Goal: Task Accomplishment & Management: Use online tool/utility

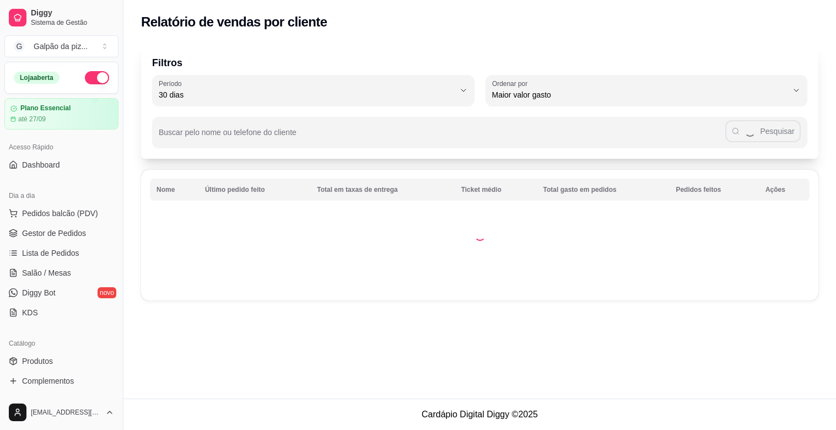
select select "30"
select select "HIGHEST_TOTAL_SPENT_WITH_ORDERS"
click at [61, 424] on span "Relatórios de vendas" at bounding box center [58, 429] width 73 height 11
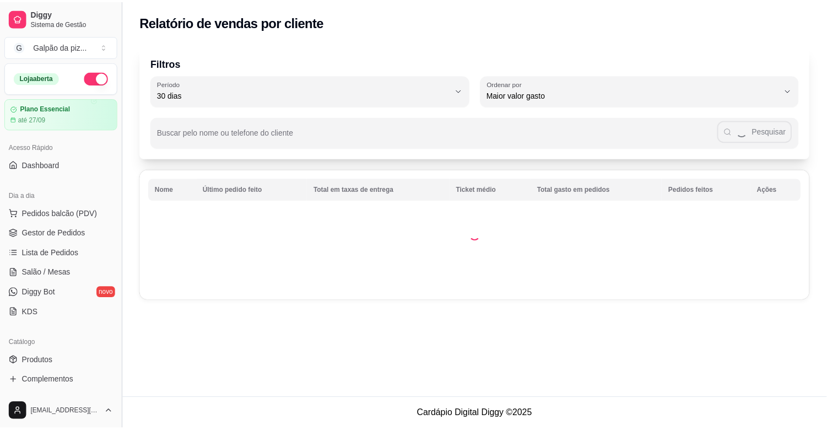
scroll to position [184, 0]
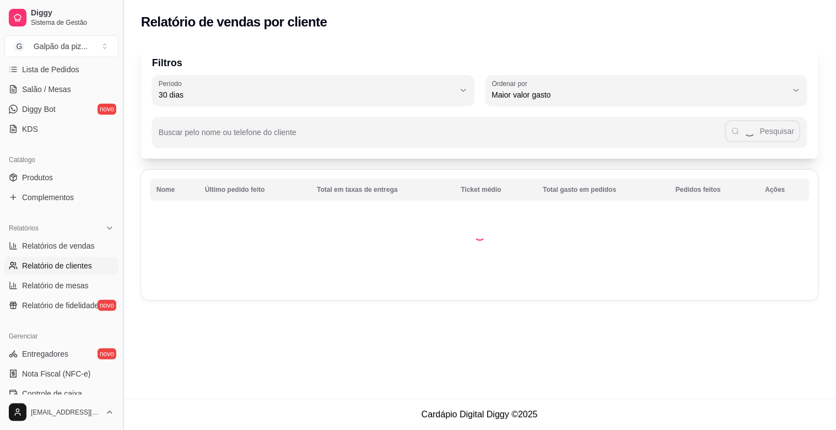
select select "ALL"
select select "0"
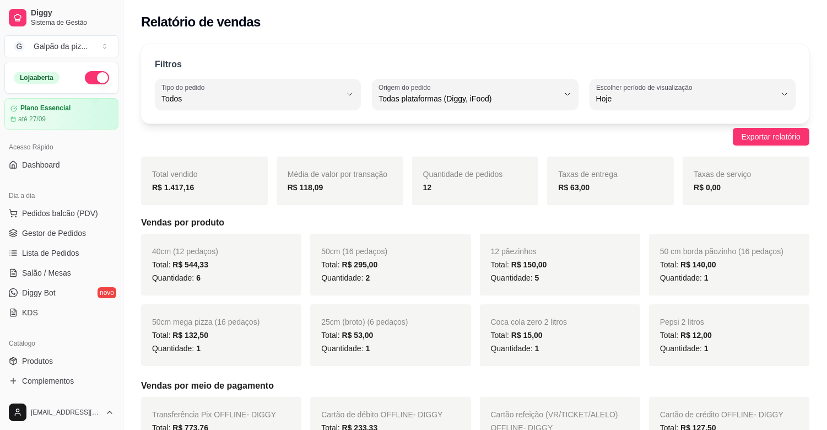
click at [61, 202] on div "Dia a dia" at bounding box center [61, 196] width 114 height 18
click at [58, 233] on span "Gestor de Pedidos" at bounding box center [54, 233] width 64 height 11
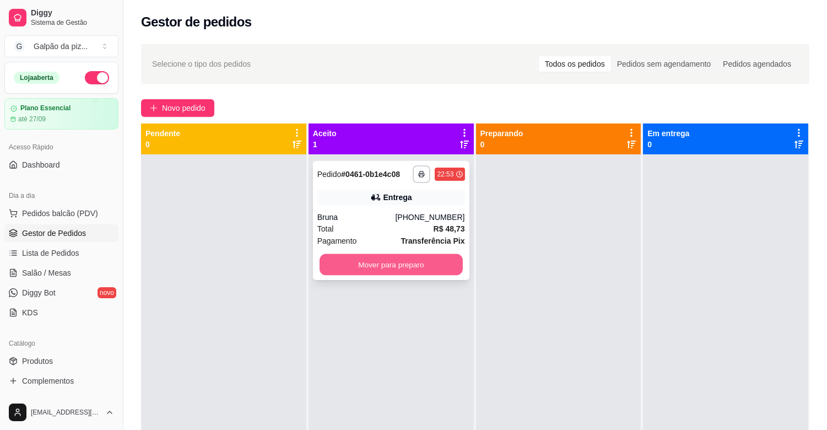
click at [418, 260] on button "Mover para preparo" at bounding box center [391, 264] width 143 height 21
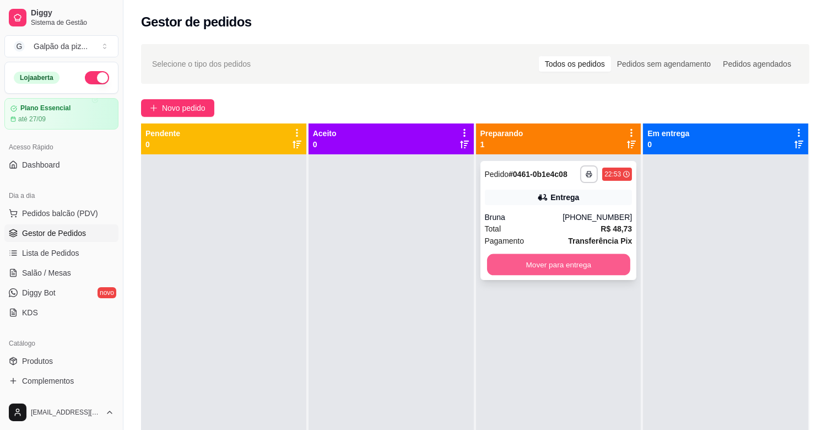
click at [532, 267] on button "Mover para entrega" at bounding box center [558, 264] width 143 height 21
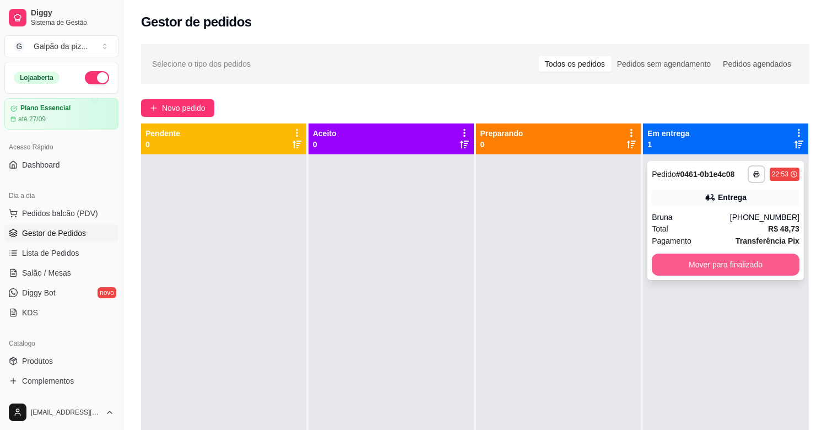
click at [652, 263] on button "Mover para finalizado" at bounding box center [726, 265] width 148 height 22
